Goal: Task Accomplishment & Management: Use online tool/utility

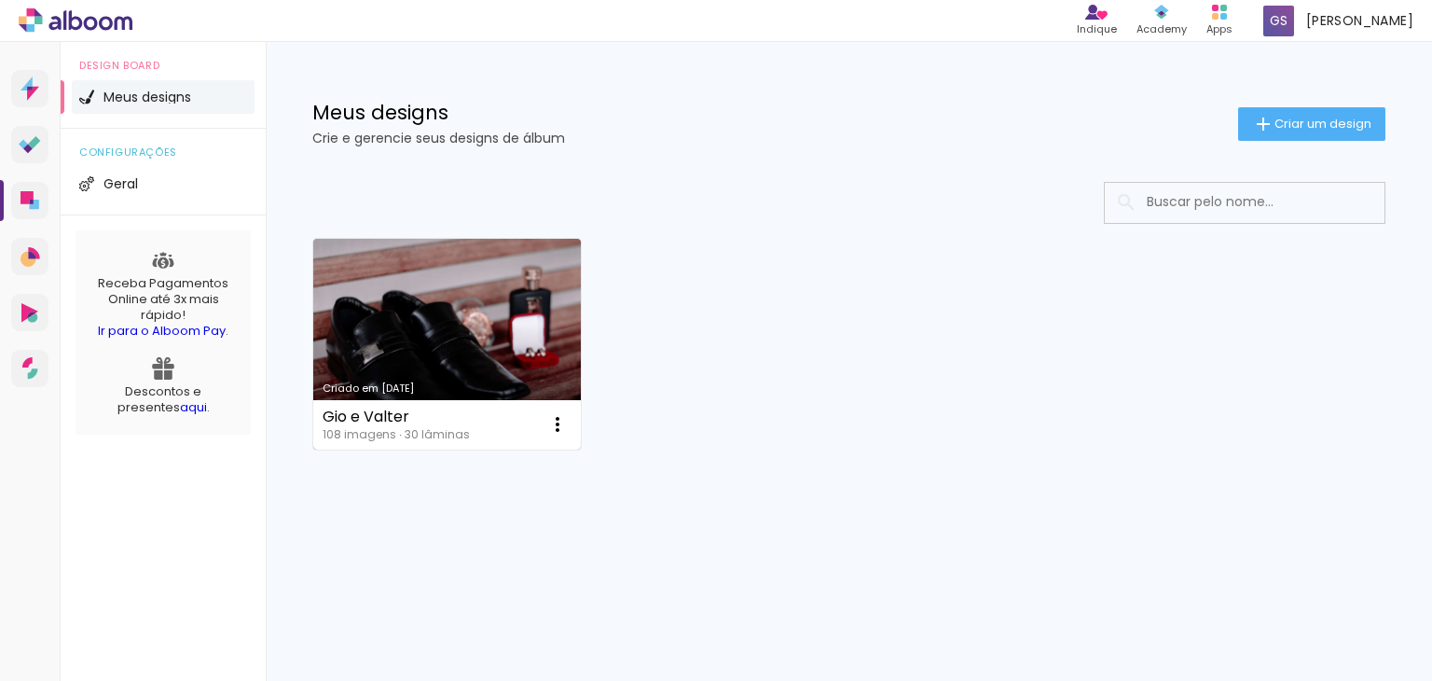
click at [508, 293] on link "Criado em [DATE]" at bounding box center [447, 344] width 268 height 211
